Goal: Transaction & Acquisition: Purchase product/service

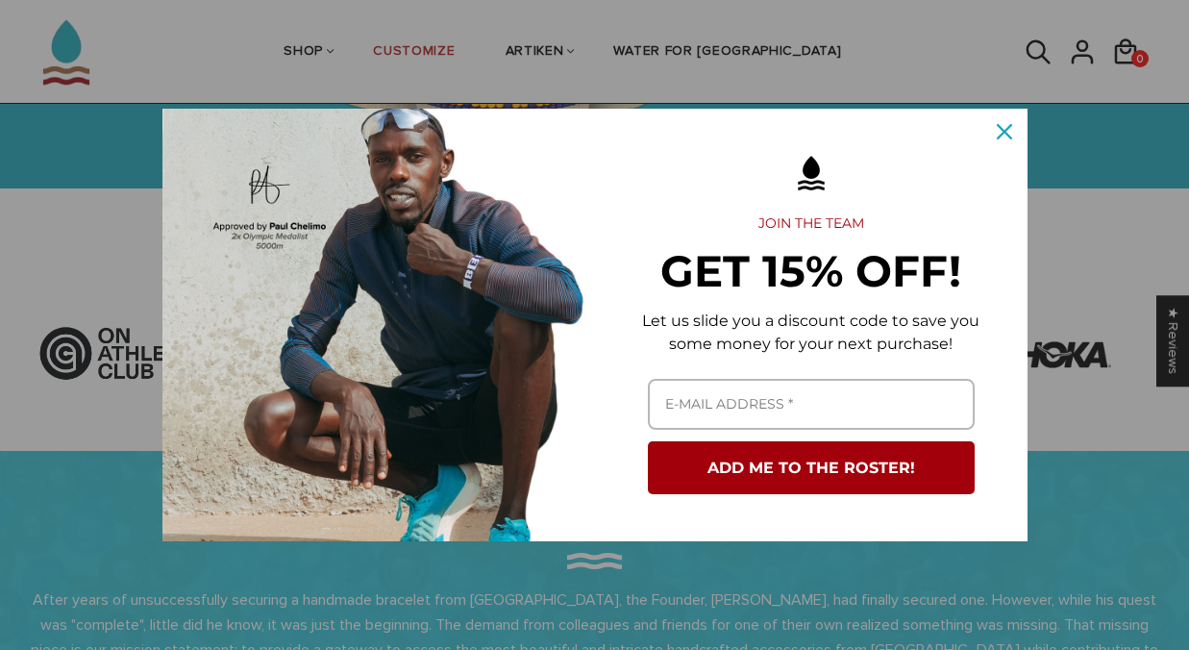
scroll to position [417, 0]
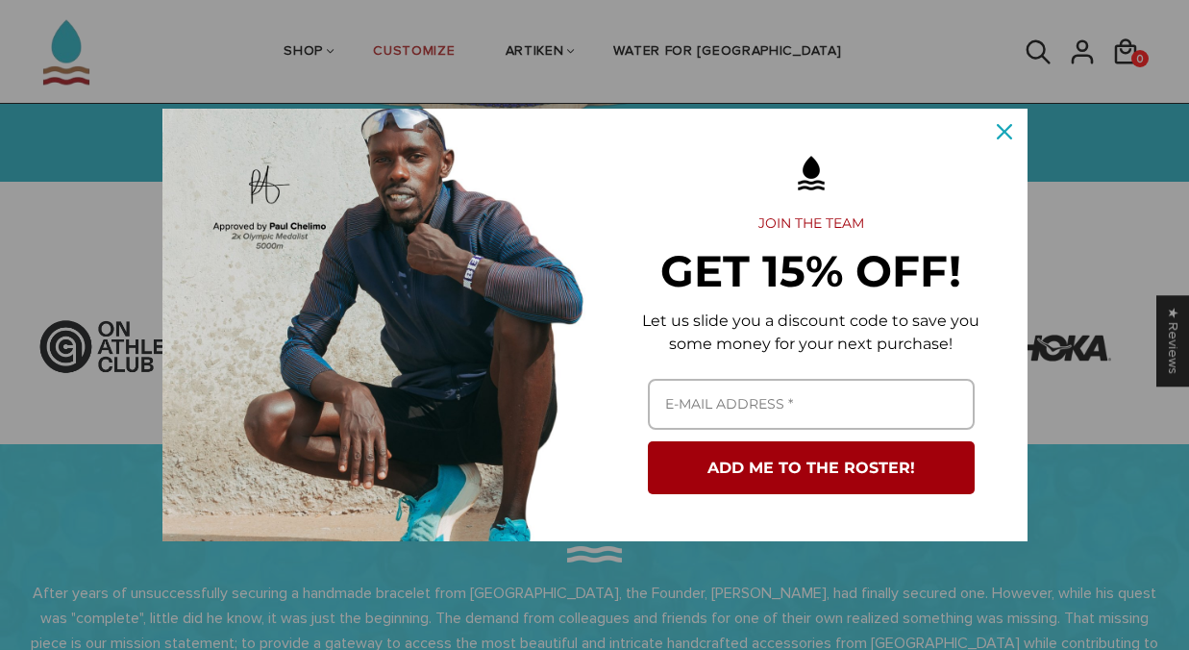
click at [1001, 123] on div "Close" at bounding box center [1004, 131] width 31 height 31
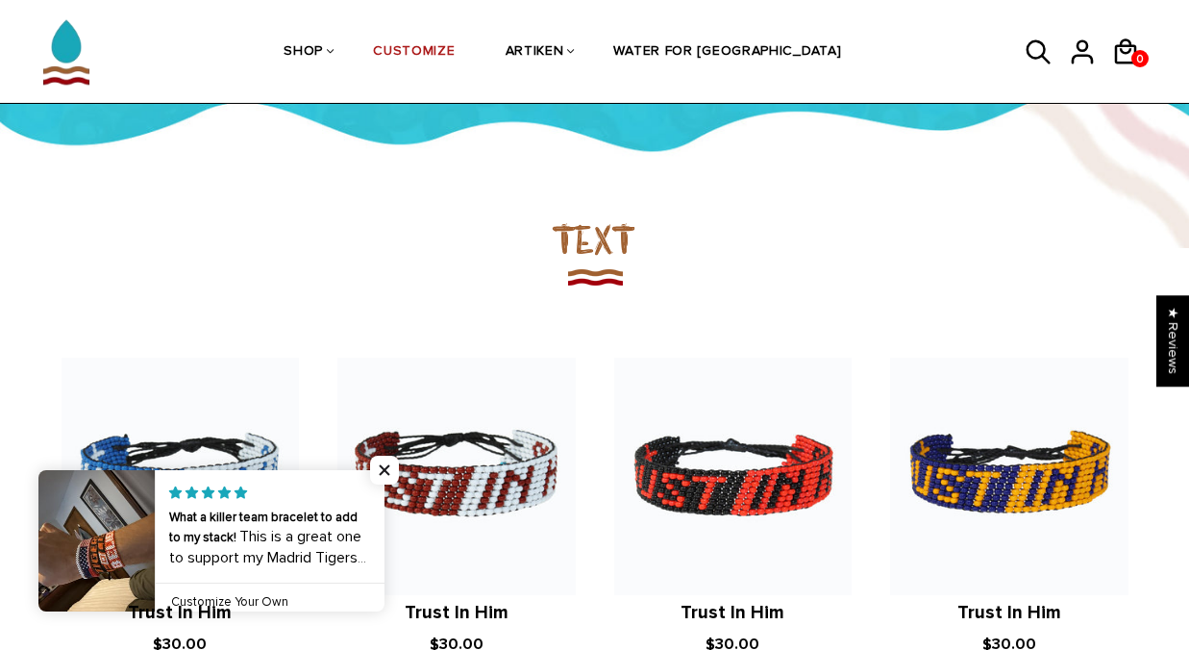
scroll to position [1353, 0]
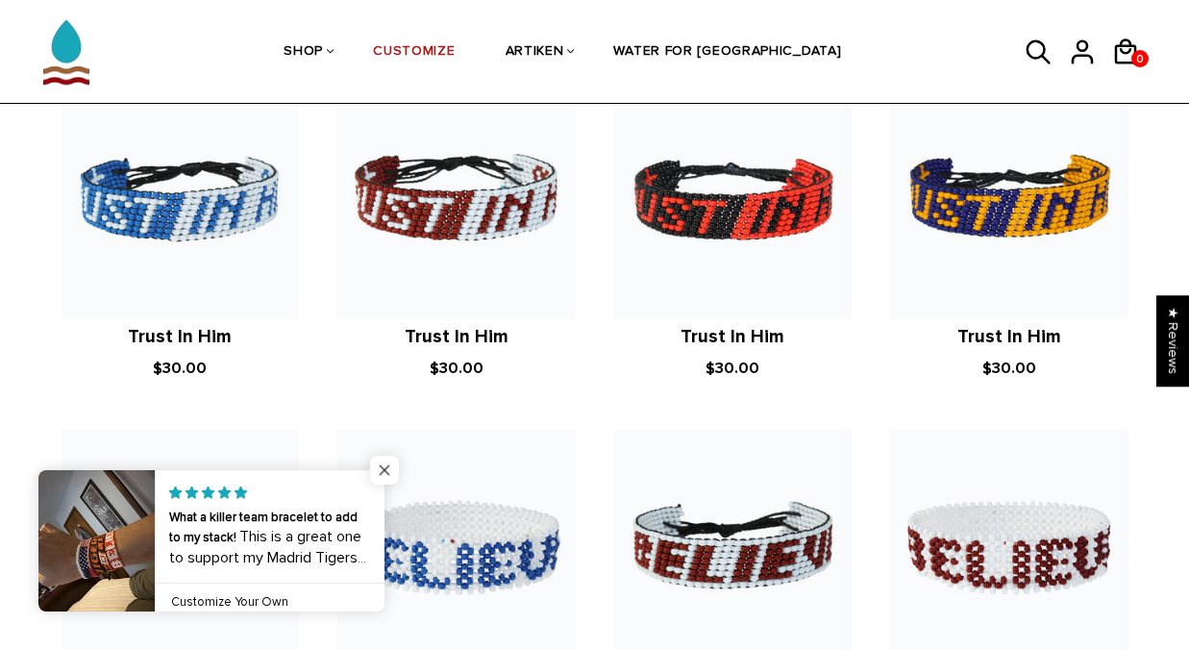
click at [392, 465] on span "Close popup widget" at bounding box center [384, 469] width 29 height 29
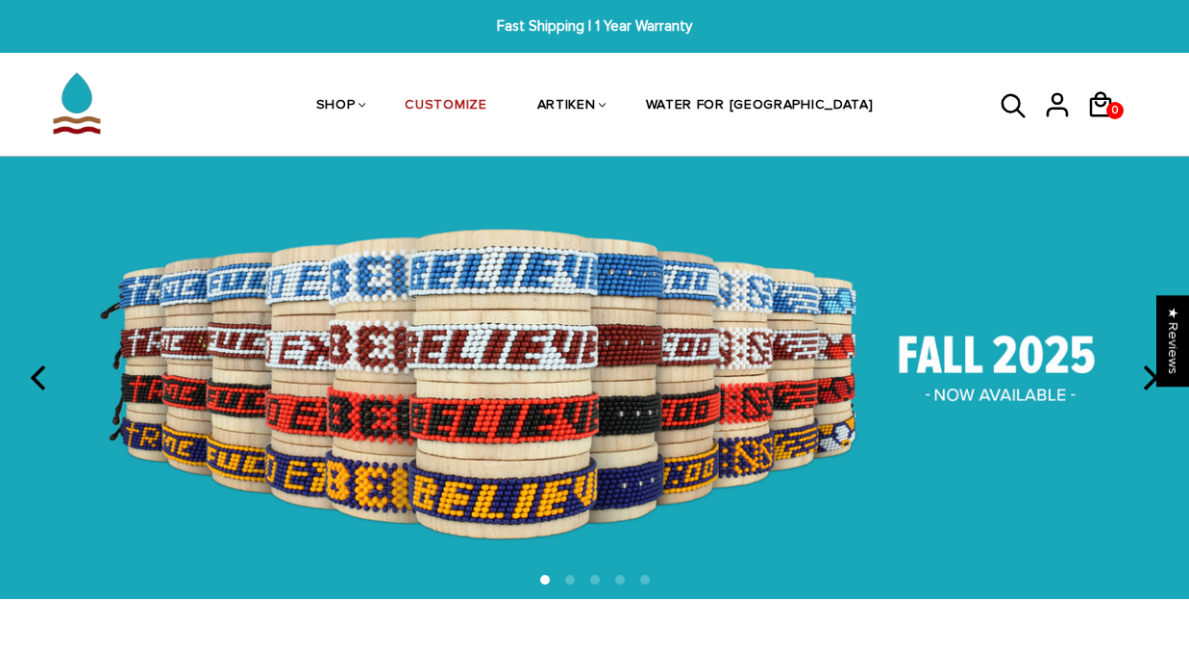
scroll to position [0, 0]
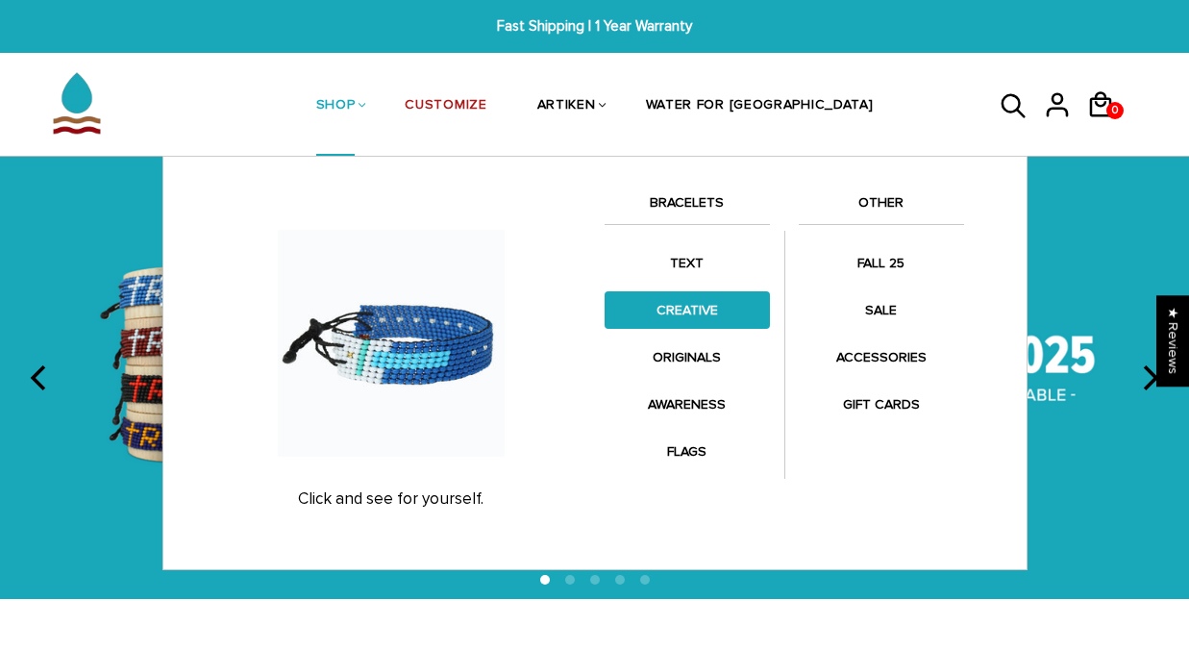
click at [707, 308] on link "CREATIVE" at bounding box center [686, 309] width 165 height 37
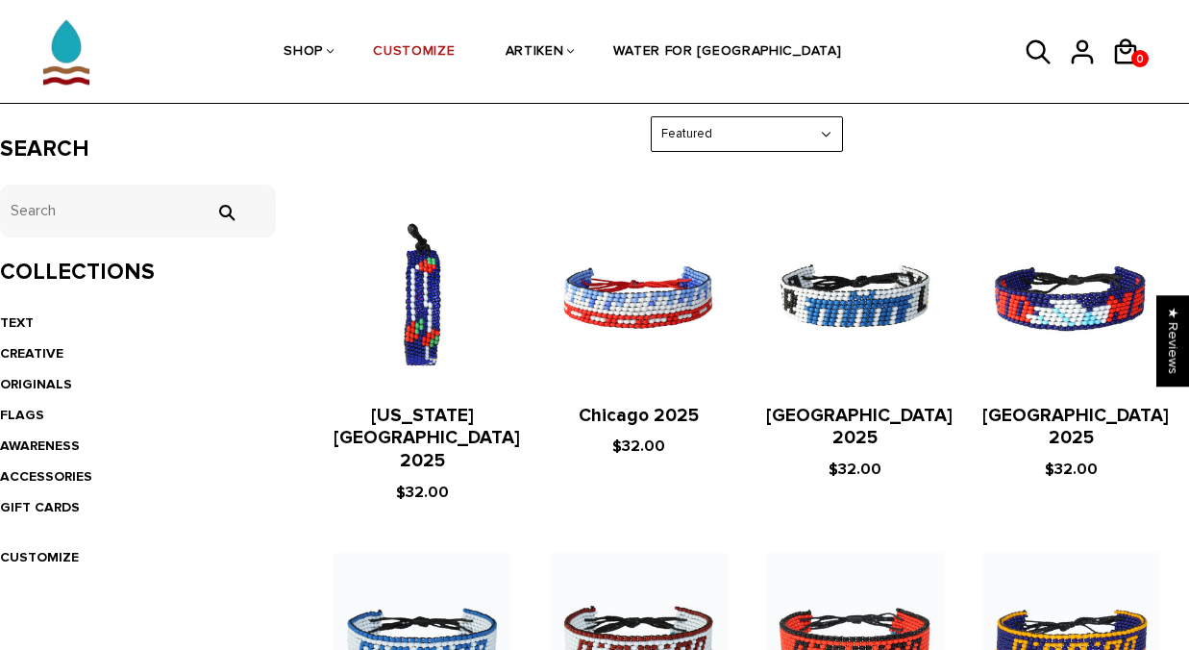
scroll to position [211, 0]
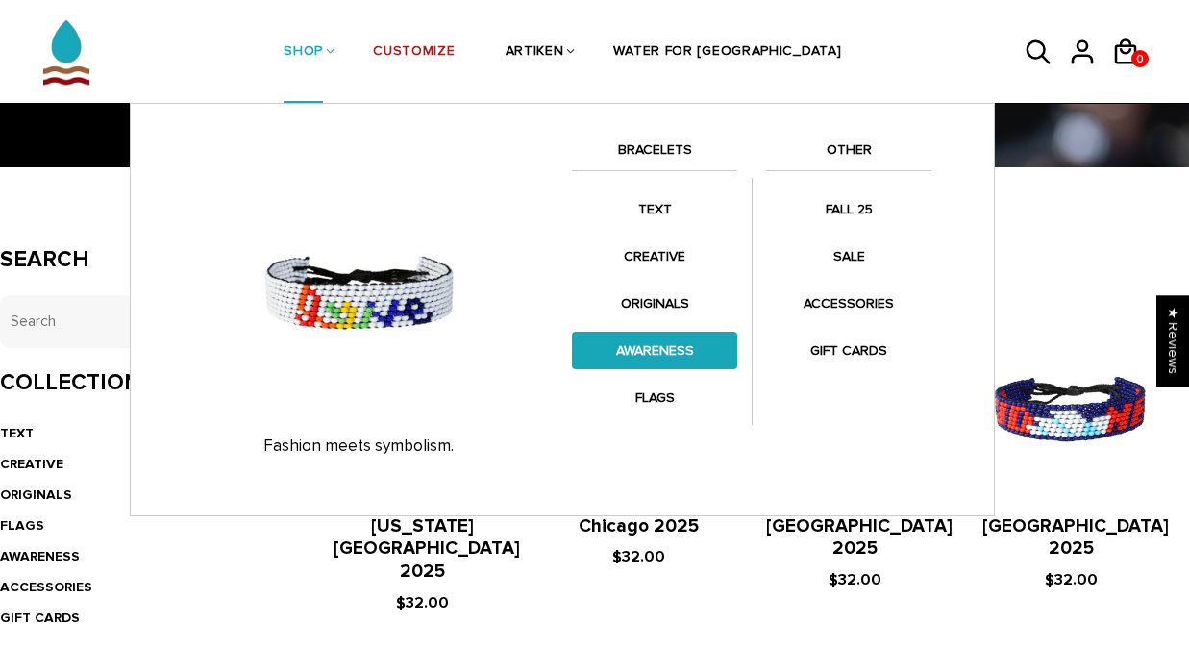
click at [646, 357] on link "AWARENESS" at bounding box center [654, 350] width 165 height 37
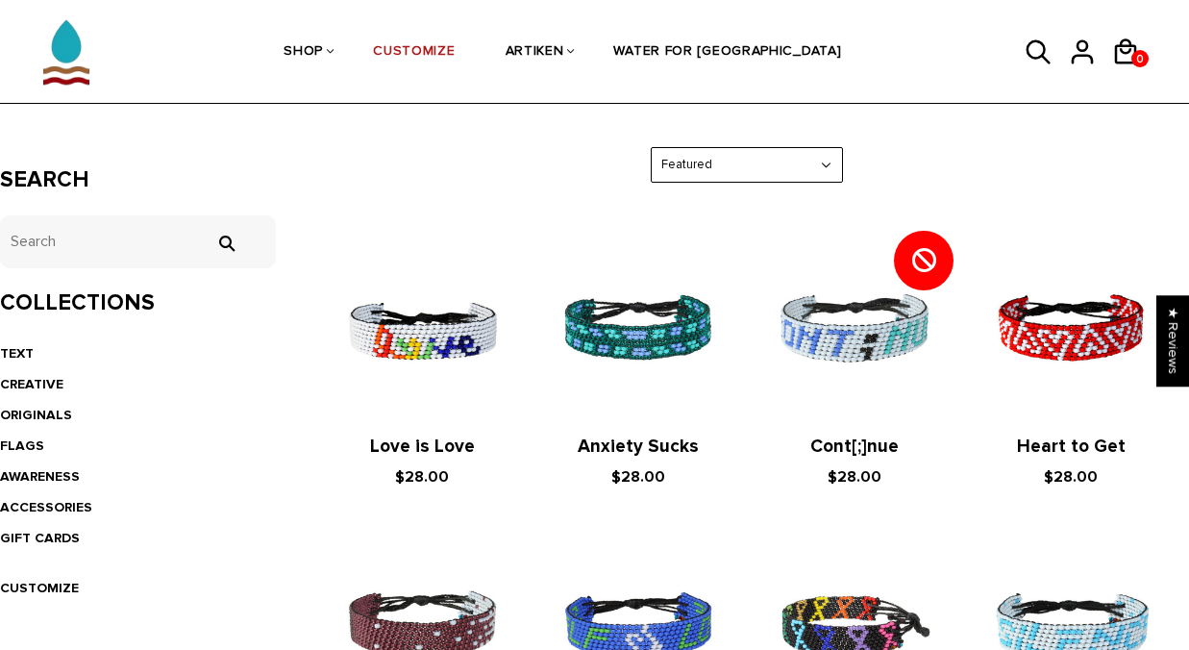
scroll to position [249, 0]
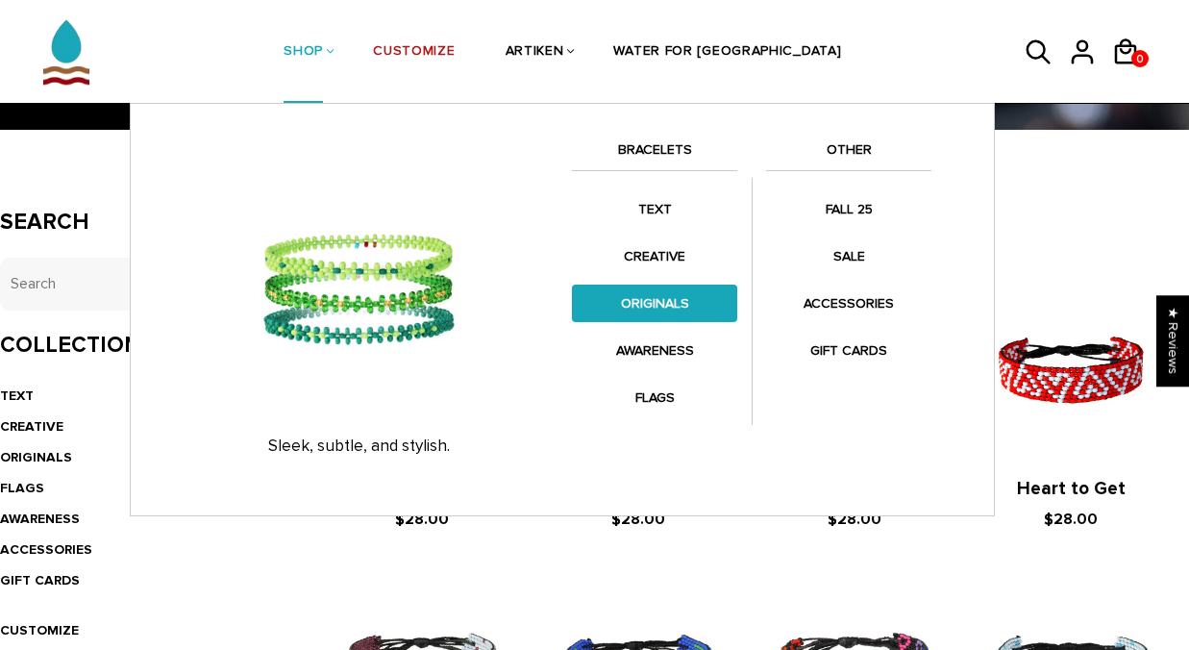
click at [667, 286] on link "ORIGINALS" at bounding box center [654, 302] width 165 height 37
